Goal: Obtain resource: Obtain resource

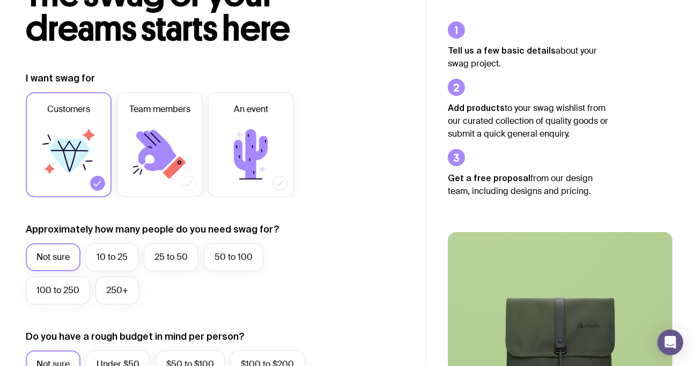
scroll to position [93, 0]
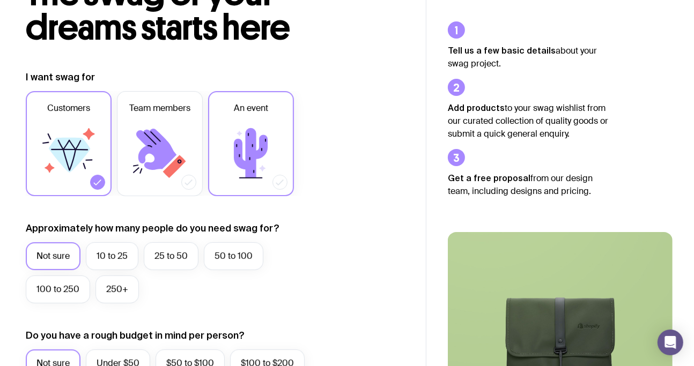
click at [261, 149] on icon at bounding box center [251, 153] width 64 height 64
click at [0, 0] on input "An event" at bounding box center [0, 0] width 0 height 0
click at [176, 261] on label "25 to 50" at bounding box center [171, 257] width 55 height 28
click at [0, 0] on input "25 to 50" at bounding box center [0, 0] width 0 height 0
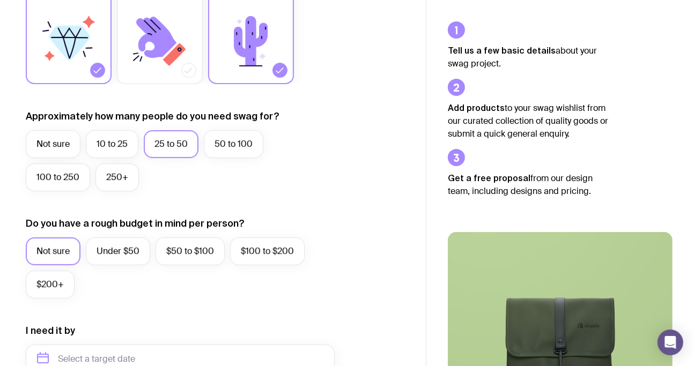
scroll to position [205, 0]
click at [176, 261] on label "$50 to $100" at bounding box center [190, 252] width 69 height 28
click at [0, 0] on input "$50 to $100" at bounding box center [0, 0] width 0 height 0
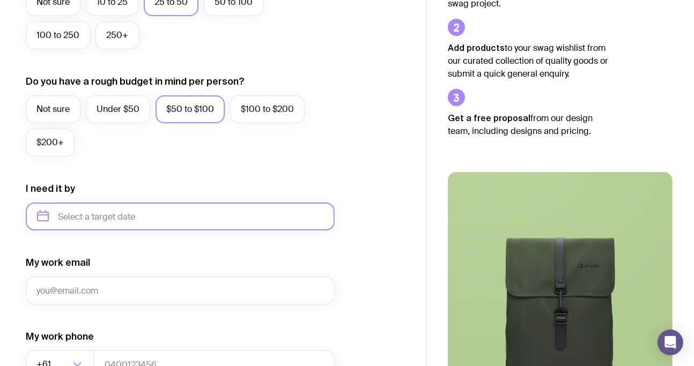
click at [118, 216] on input "text" at bounding box center [180, 217] width 309 height 28
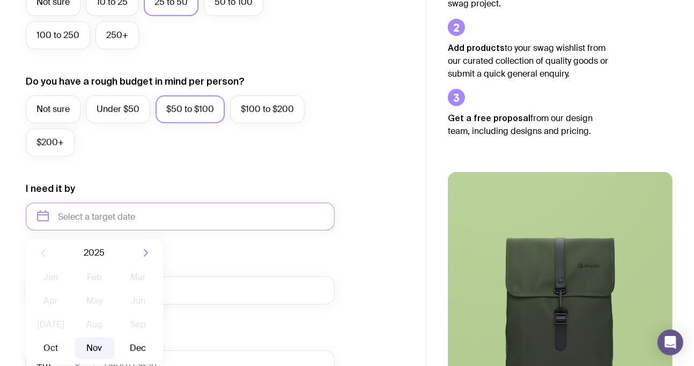
click at [93, 347] on button "Nov" at bounding box center [94, 348] width 39 height 21
type input "[DATE]"
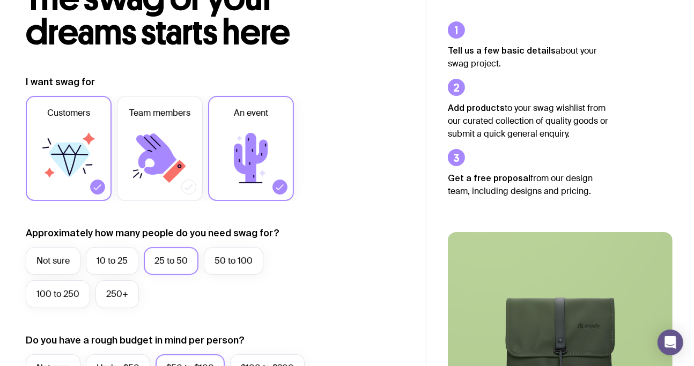
scroll to position [0, 0]
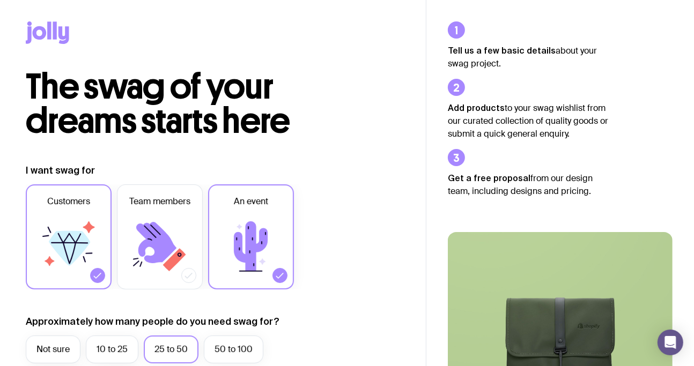
click at [62, 35] on icon at bounding box center [63, 35] width 11 height 18
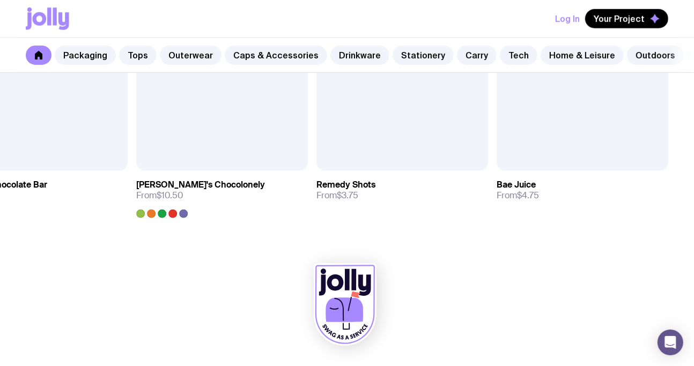
scroll to position [3832, 0]
